Goal: Transaction & Acquisition: Purchase product/service

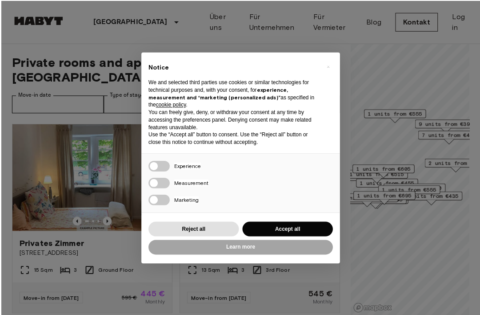
scroll to position [0, 0]
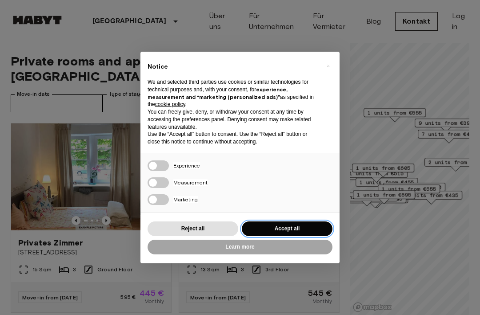
click at [284, 225] on button "Accept all" at bounding box center [287, 228] width 91 height 15
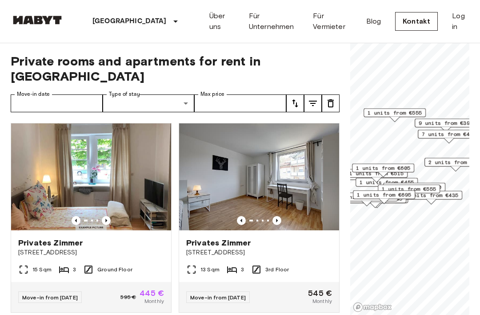
scroll to position [0, 0]
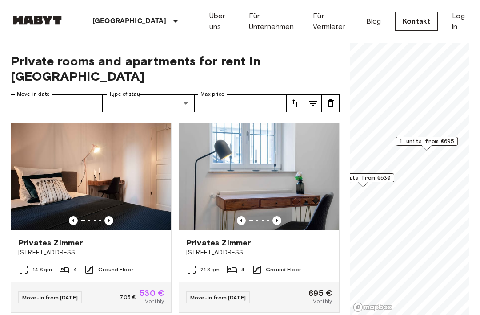
click at [435, 139] on span "1 units from €695" at bounding box center [427, 141] width 54 height 8
